Goal: Check status: Check status

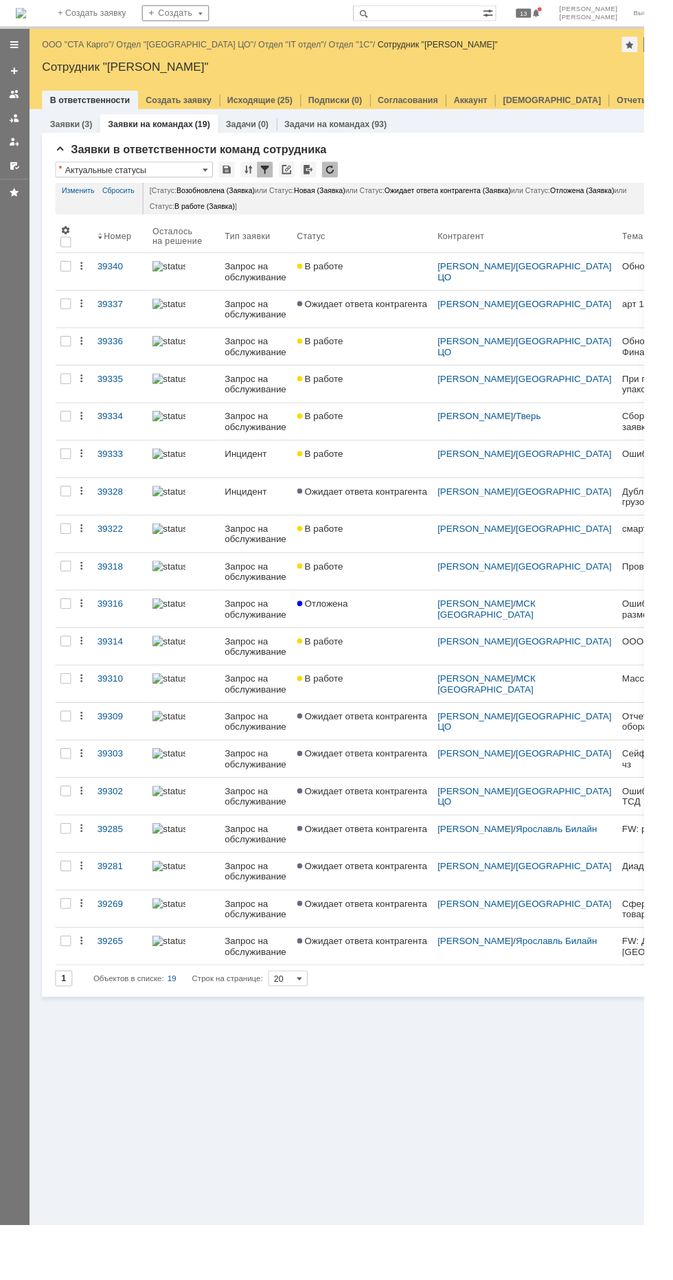
click at [69, 46] on link "ООО "СТА Карго"" at bounding box center [80, 46] width 73 height 10
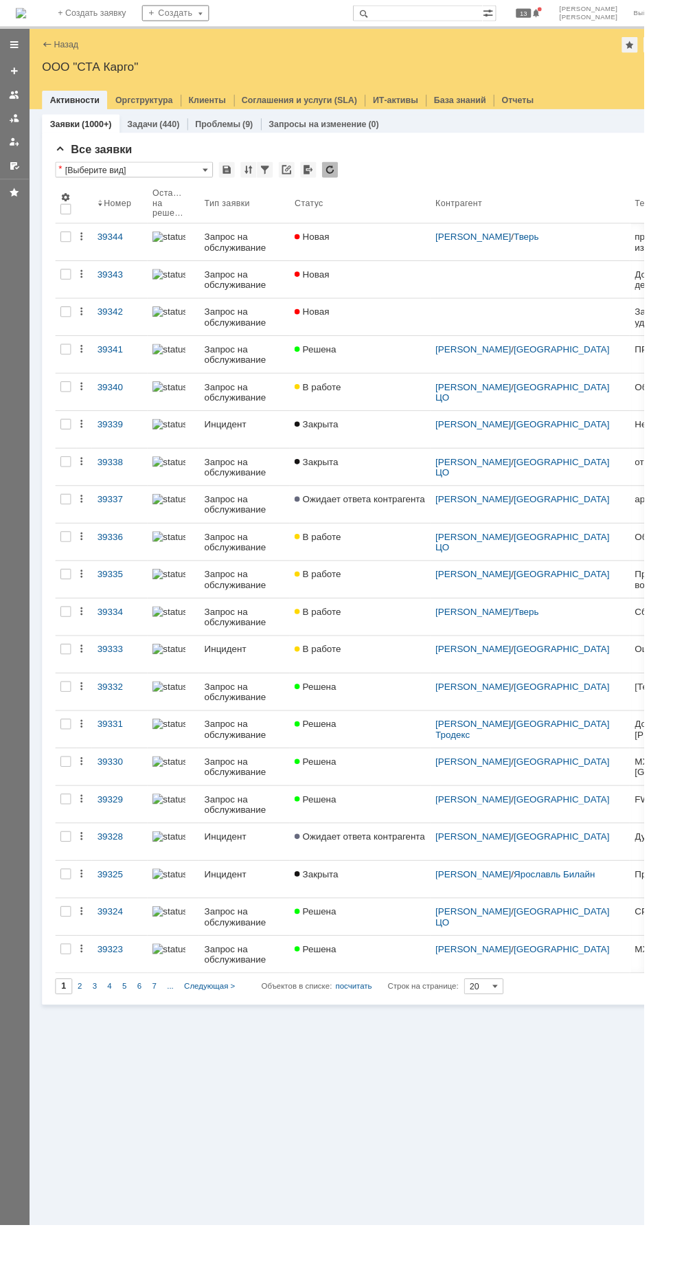
click at [414, 286] on div "Новая" at bounding box center [376, 286] width 136 height 11
click at [404, 247] on div "Новая" at bounding box center [376, 247] width 136 height 11
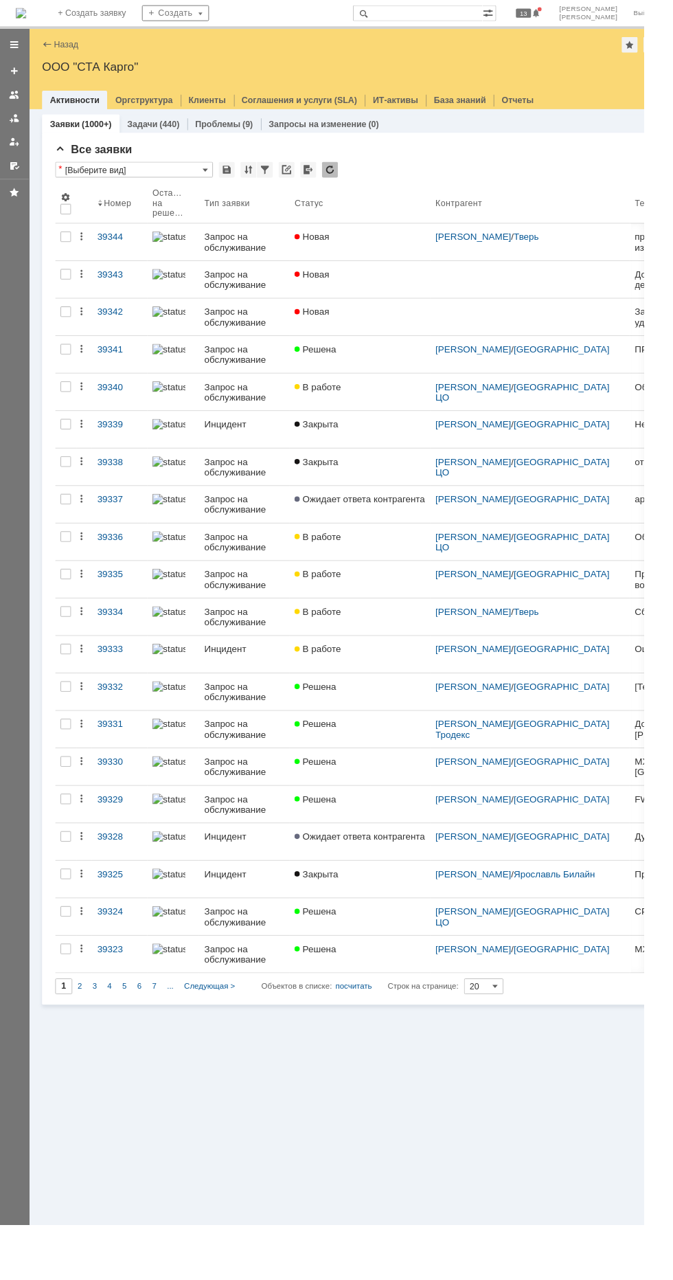
click at [406, 248] on div "Новая" at bounding box center [376, 247] width 136 height 11
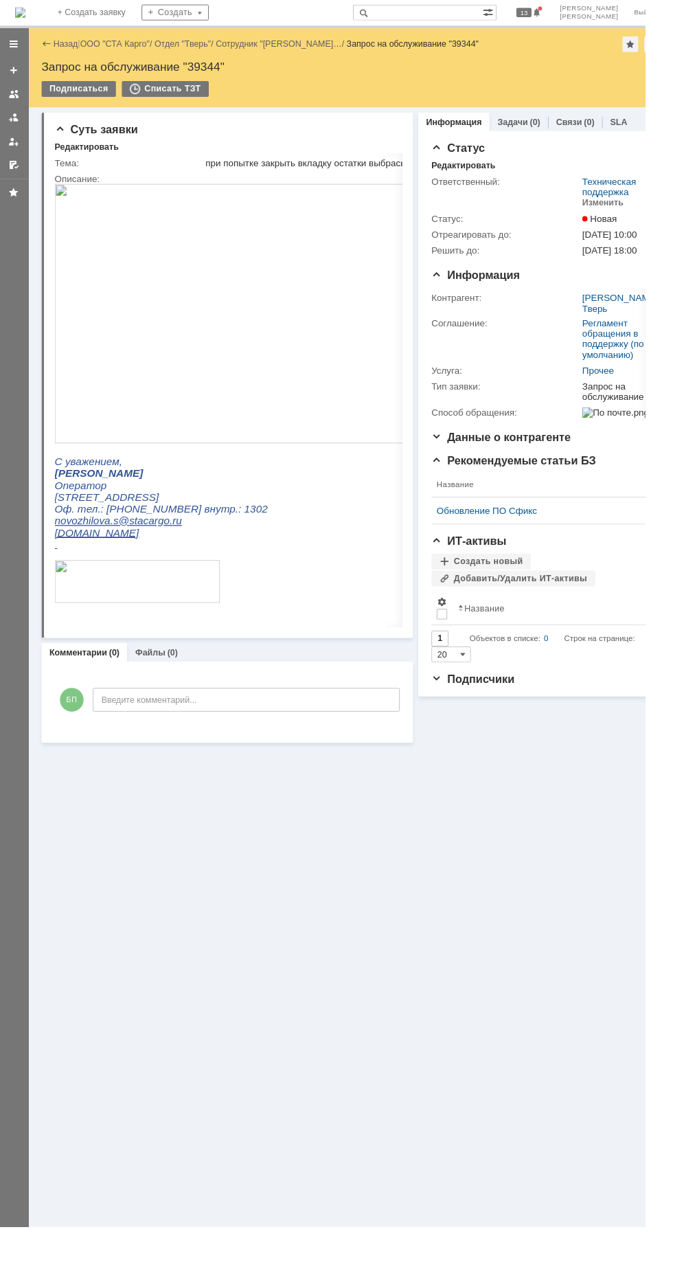
click at [287, 293] on img at bounding box center [294, 318] width 481 height 271
